Goal: Task Accomplishment & Management: Manage account settings

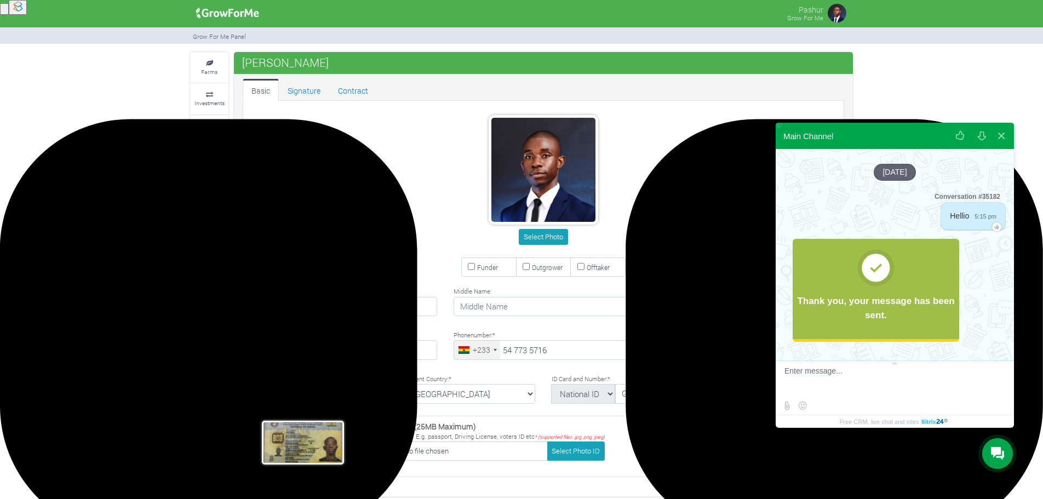
click at [235, 15] on img at bounding box center [227, 13] width 71 height 22
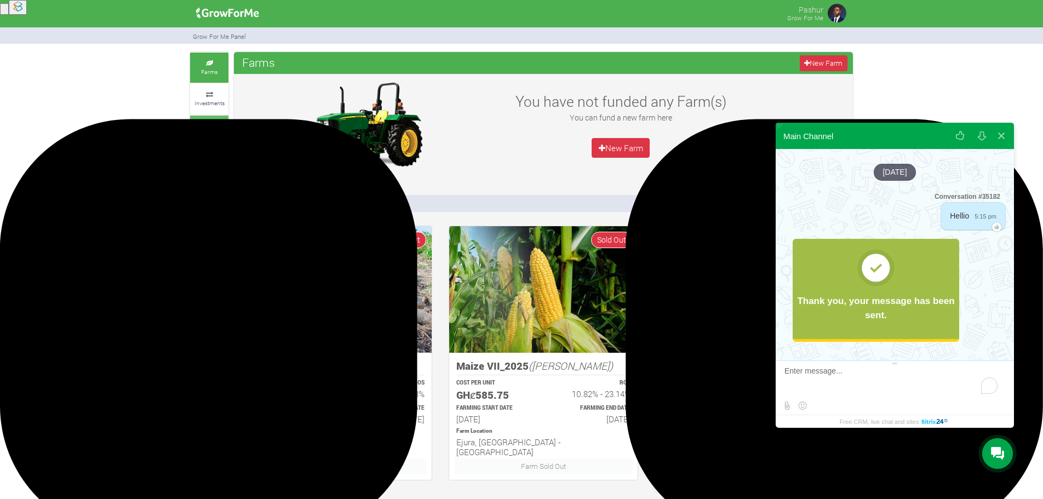
click at [205, 133] on small "Finances" at bounding box center [209, 134] width 22 height 8
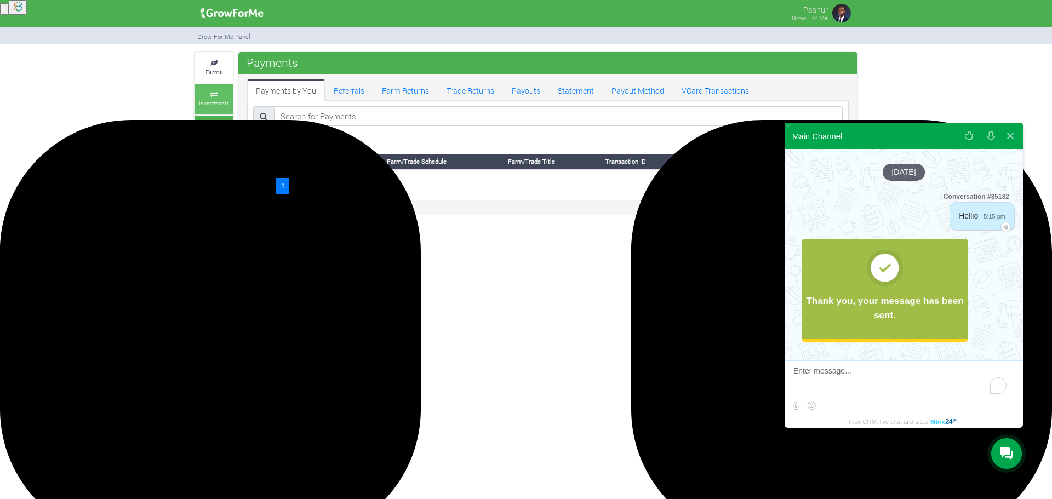
click at [220, 98] on link "Investments" at bounding box center [213, 99] width 38 height 30
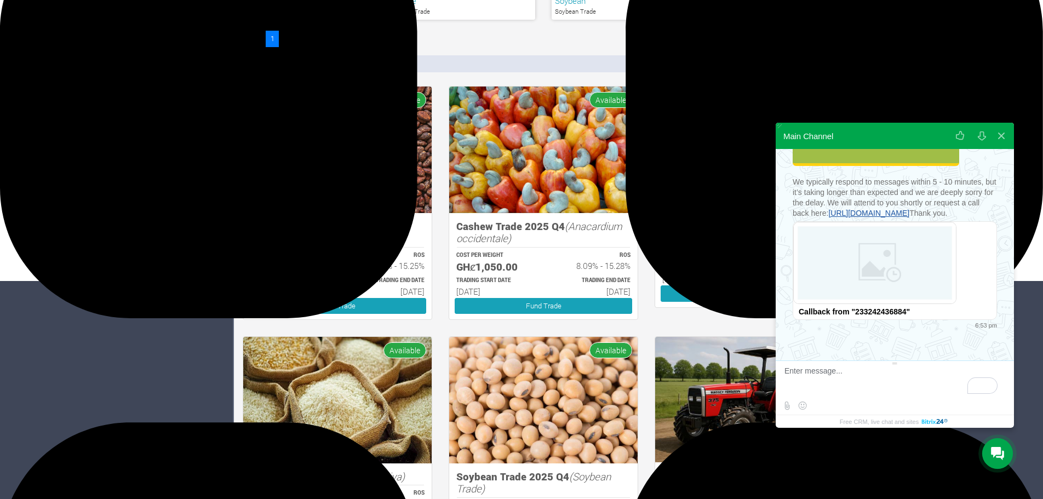
scroll to position [219, 0]
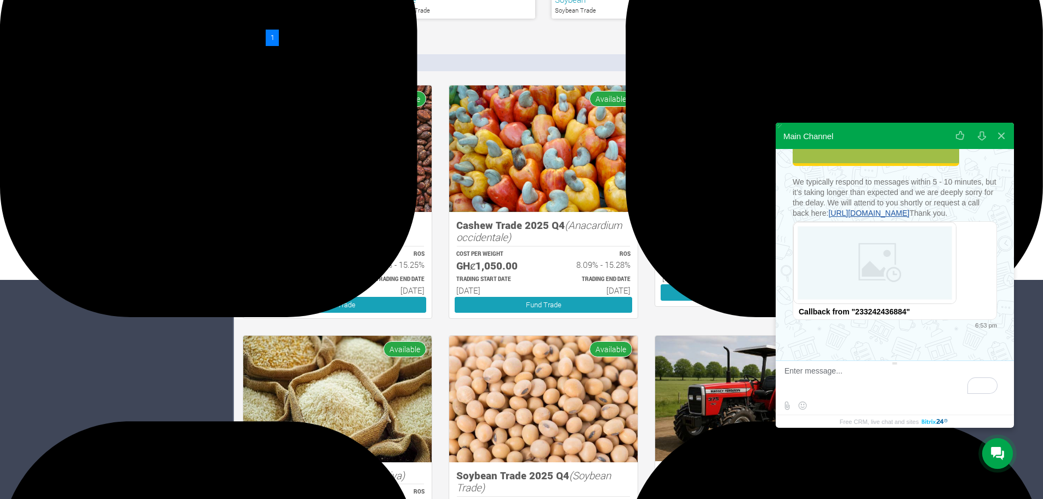
click at [158, 223] on div "Farms Investments Finances Notifications Profile Sign Out Investments New Inves…" at bounding box center [521, 295] width 1043 height 924
